Goal: Obtain resource: Download file/media

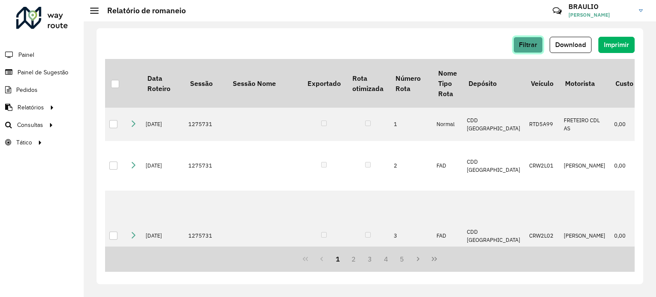
click at [533, 45] on span "Filtrar" at bounding box center [528, 44] width 18 height 7
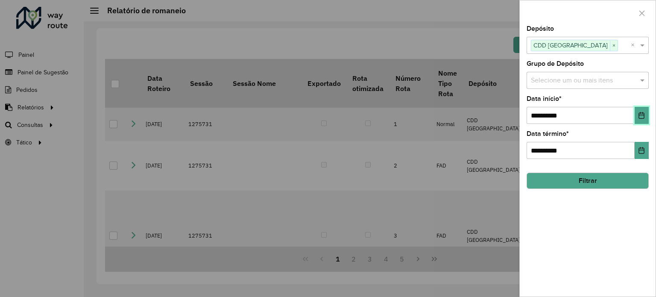
click at [645, 112] on button "Choose Date" at bounding box center [641, 115] width 14 height 17
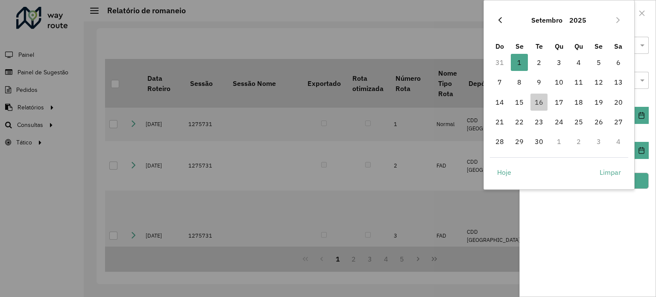
click at [502, 21] on icon "Previous Month" at bounding box center [499, 20] width 7 height 7
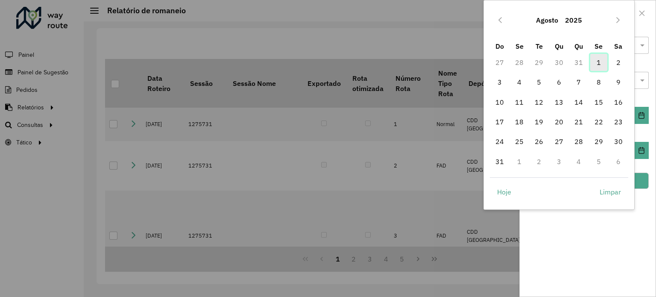
click at [596, 59] on span "1" at bounding box center [598, 62] width 17 height 17
type input "**********"
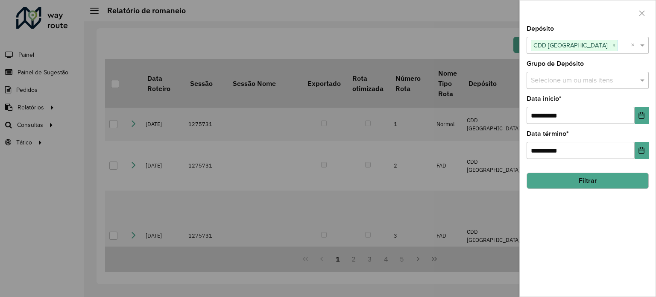
click at [596, 180] on button "Filtrar" at bounding box center [587, 180] width 122 height 16
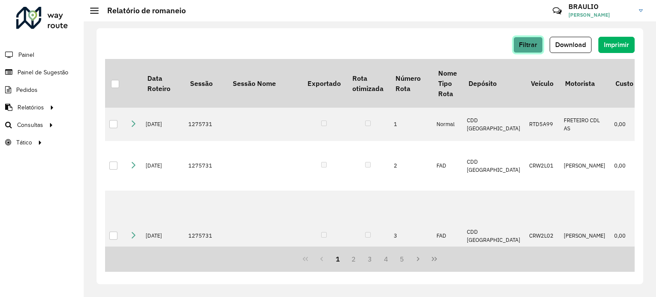
click at [525, 42] on span "Filtrar" at bounding box center [528, 44] width 18 height 7
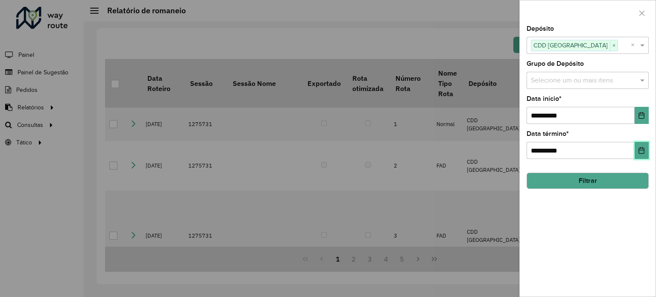
click at [644, 147] on icon "Choose Date" at bounding box center [641, 150] width 7 height 7
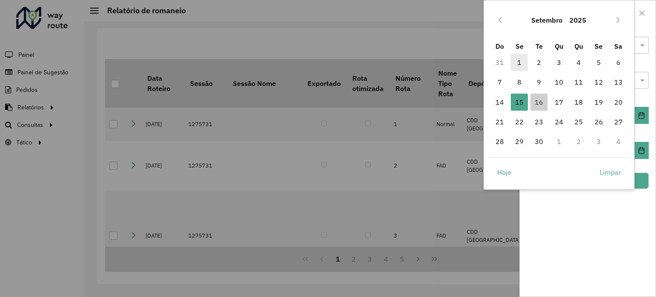
click at [517, 58] on span "1" at bounding box center [519, 62] width 17 height 17
type input "**********"
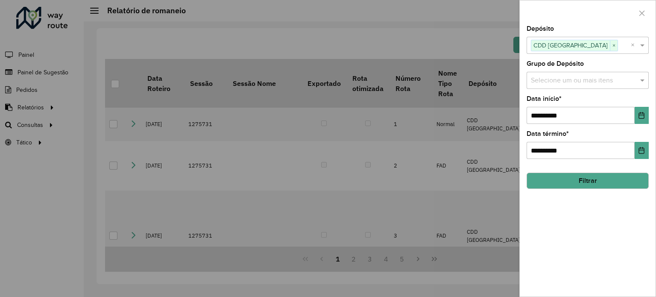
click at [601, 172] on button "Filtrar" at bounding box center [587, 180] width 122 height 16
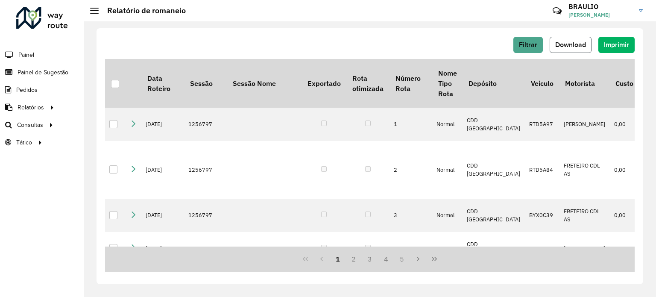
click at [578, 42] on span "Download" at bounding box center [570, 44] width 31 height 7
